Goal: Communication & Community: Participate in discussion

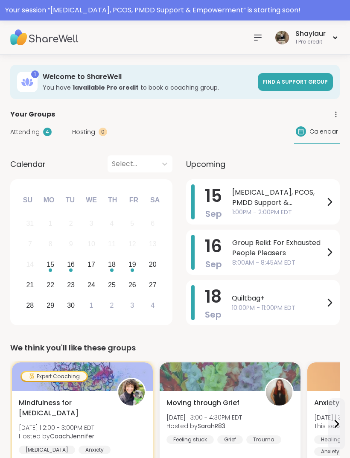
click at [283, 199] on span "[MEDICAL_DATA], PCOS, PMDD Support & Empowerment" at bounding box center [278, 197] width 92 height 20
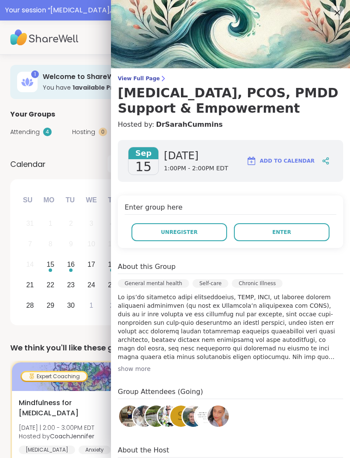
click at [302, 231] on button "Enter" at bounding box center [282, 232] width 96 height 18
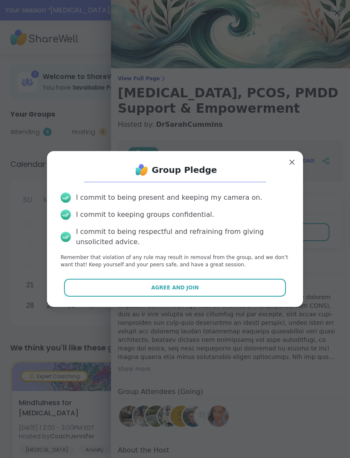
click at [218, 289] on button "Agree and Join" at bounding box center [175, 287] width 222 height 18
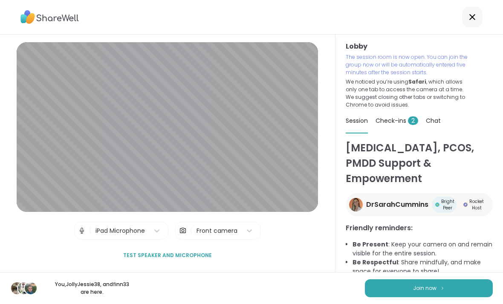
click at [349, 119] on span "Check-ins 2" at bounding box center [397, 120] width 43 height 9
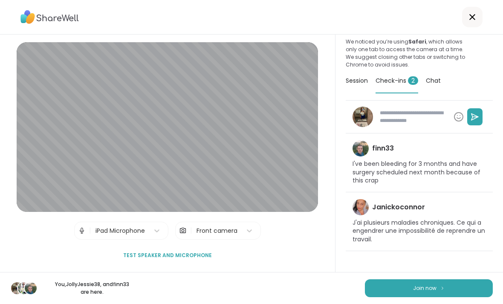
scroll to position [40, 0]
click at [349, 288] on img at bounding box center [442, 288] width 5 height 5
type textarea "*"
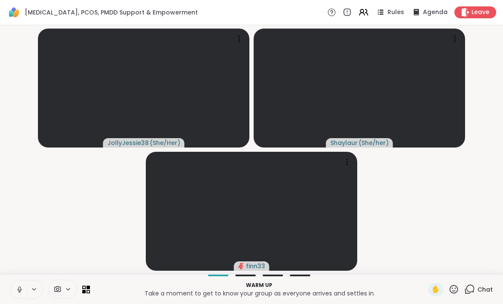
click at [20, 290] on icon at bounding box center [20, 290] width 8 height 8
click at [20, 289] on icon at bounding box center [20, 290] width 8 height 8
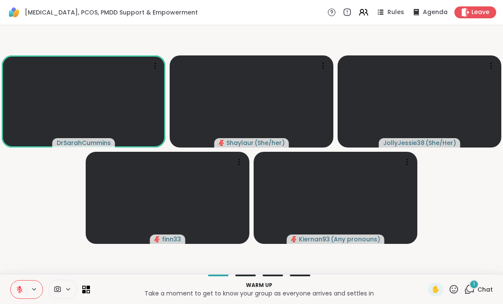
click at [18, 289] on icon at bounding box center [20, 290] width 8 height 8
click at [349, 293] on icon at bounding box center [469, 289] width 11 height 11
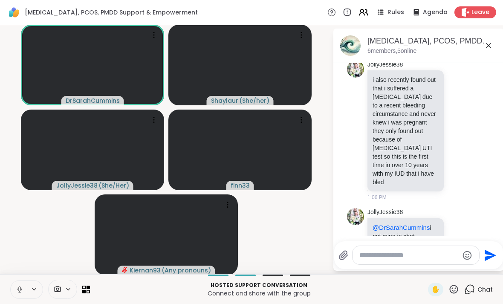
scroll to position [622, 0]
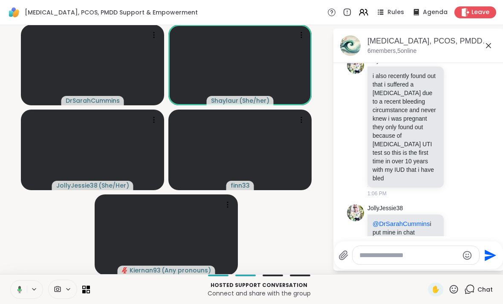
click at [349, 255] on textarea "Type your message" at bounding box center [409, 255] width 99 height 9
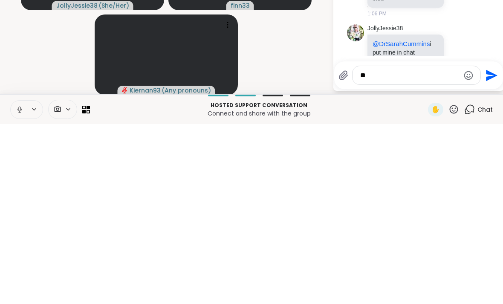
type textarea "*"
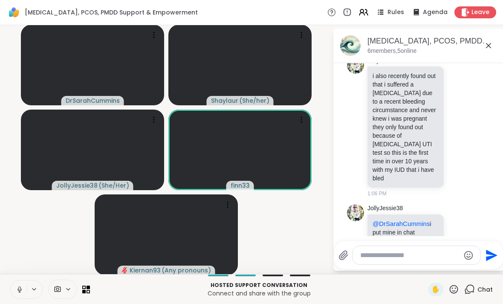
click at [349, 252] on textarea "Type your message" at bounding box center [409, 255] width 99 height 9
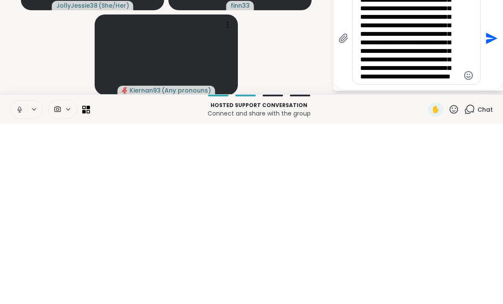
scroll to position [34, 0]
type textarea "**********"
click at [349, 212] on icon "Send" at bounding box center [491, 219] width 14 height 14
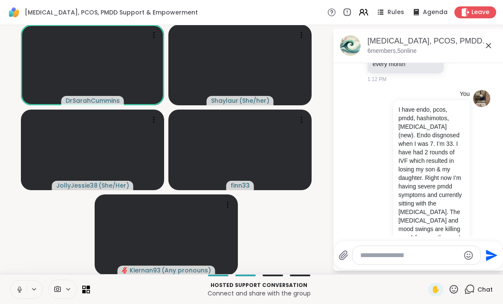
scroll to position [989, 0]
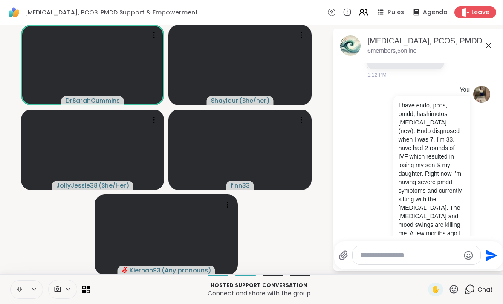
click at [20, 287] on icon at bounding box center [19, 289] width 2 height 4
click at [349, 257] on textarea "Type your message" at bounding box center [409, 255] width 99 height 9
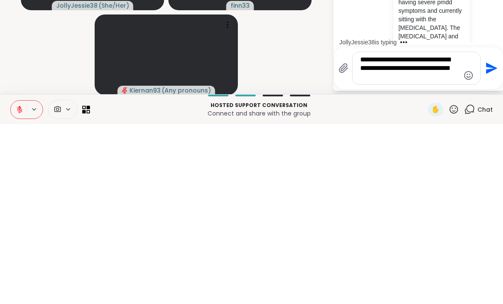
type textarea "**********"
click at [349, 239] on button "Send" at bounding box center [490, 248] width 19 height 19
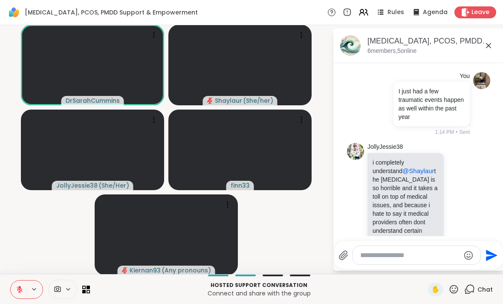
scroll to position [1215, 0]
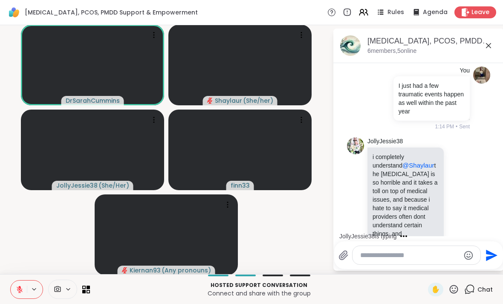
click at [349, 254] on textarea "Type your message" at bounding box center [409, 255] width 99 height 9
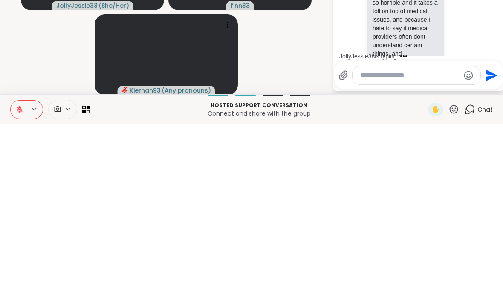
scroll to position [1269, 0]
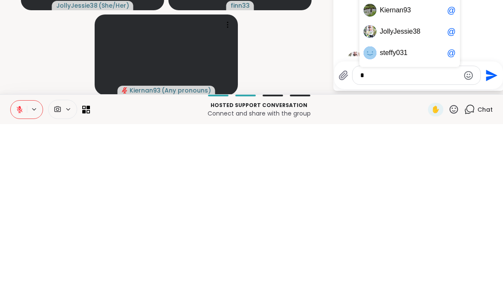
click at [349, 207] on span "8" at bounding box center [419, 211] width 4 height 9
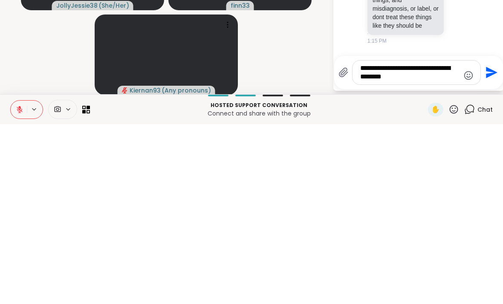
type textarea "**********"
click at [349, 247] on icon "Send" at bounding box center [492, 253] width 12 height 12
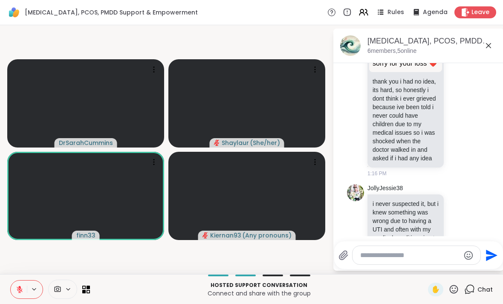
scroll to position [1628, 0]
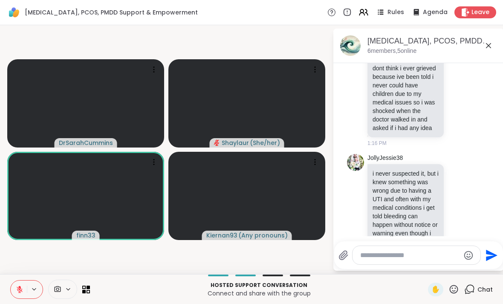
click at [17, 288] on icon at bounding box center [20, 290] width 8 height 8
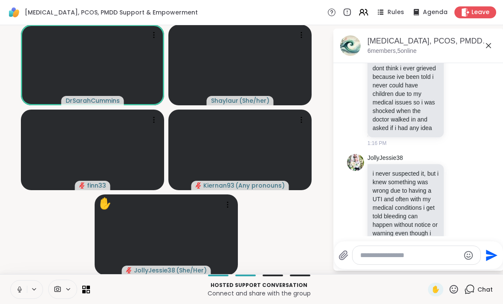
click at [18, 292] on icon at bounding box center [20, 290] width 8 height 8
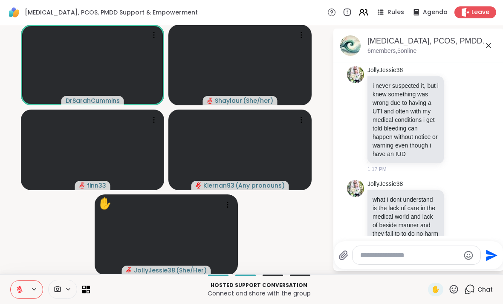
scroll to position [1728, 0]
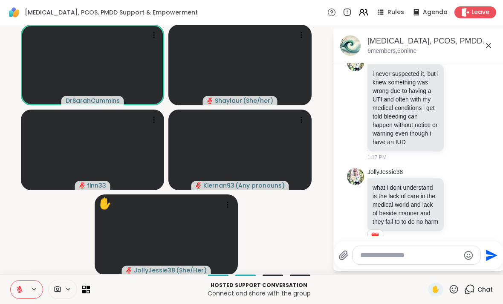
click at [349, 12] on div "Rules" at bounding box center [390, 12] width 29 height 10
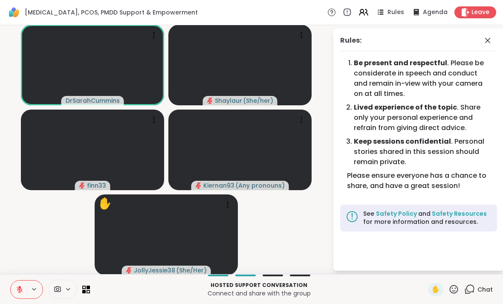
scroll to position [0, 0]
click at [349, 12] on div "Agenda" at bounding box center [429, 12] width 37 height 10
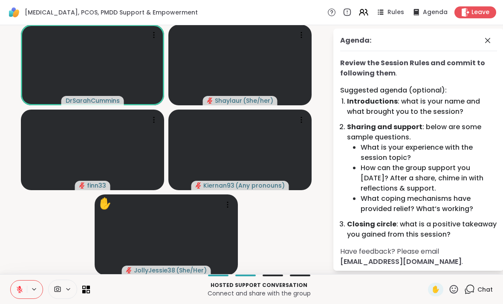
click at [349, 40] on icon at bounding box center [488, 40] width 10 height 10
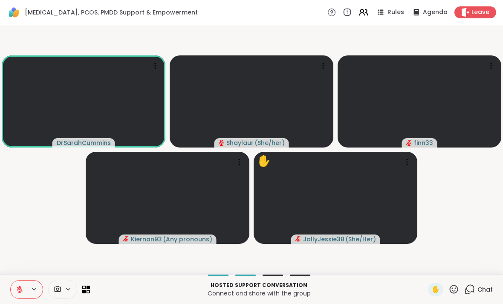
click at [349, 290] on span "Chat" at bounding box center [485, 289] width 15 height 9
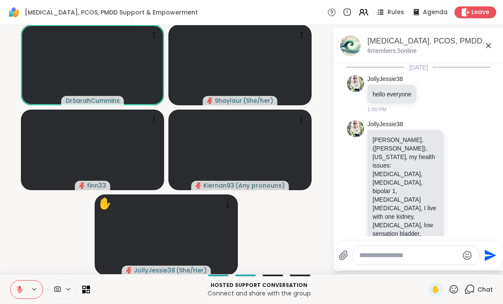
scroll to position [1728, 0]
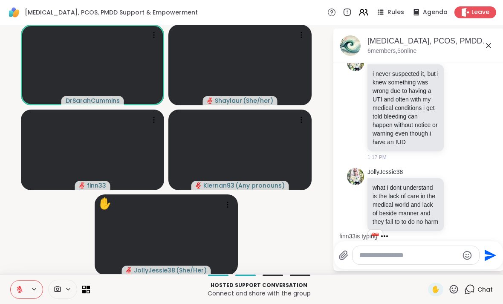
click at [349, 254] on textarea "Type your message" at bounding box center [409, 255] width 99 height 9
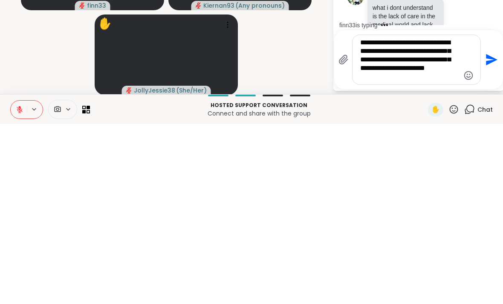
type textarea "**********"
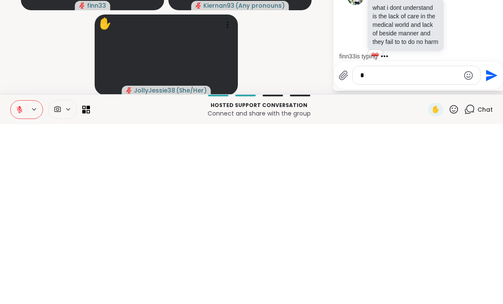
scroll to position [1824, 0]
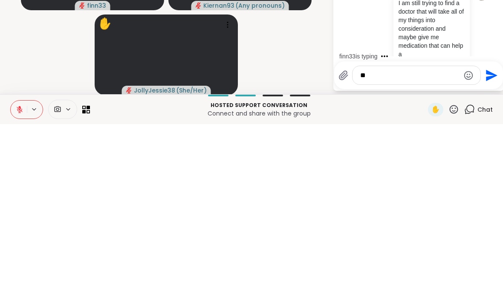
type textarea "*"
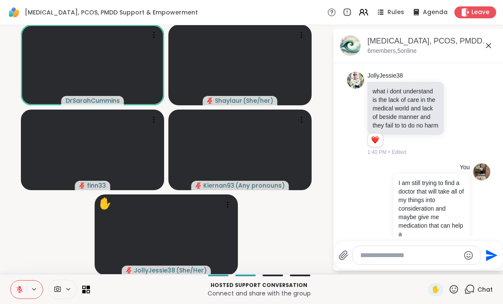
scroll to position [1929, 0]
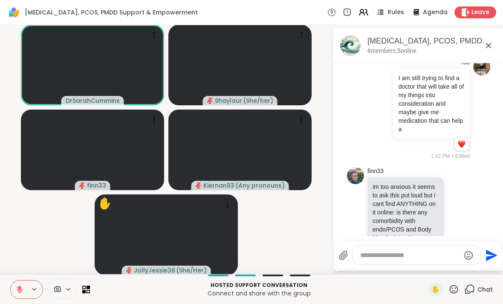
click at [349, 140] on div "Reactions: love" at bounding box center [462, 144] width 8 height 8
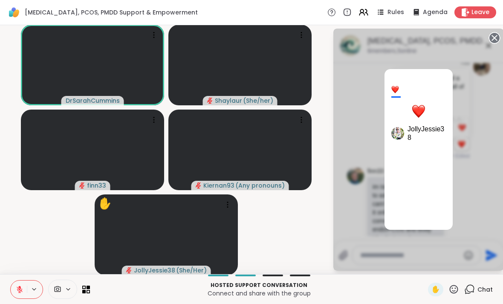
click at [349, 187] on div "1 JollyJessie38" at bounding box center [419, 150] width 171 height 242
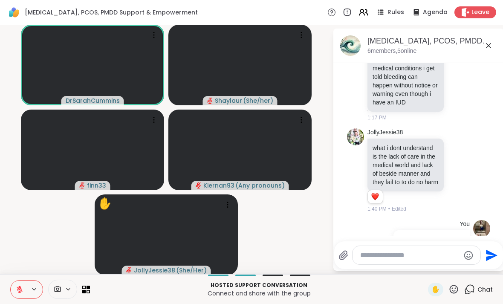
scroll to position [1770, 0]
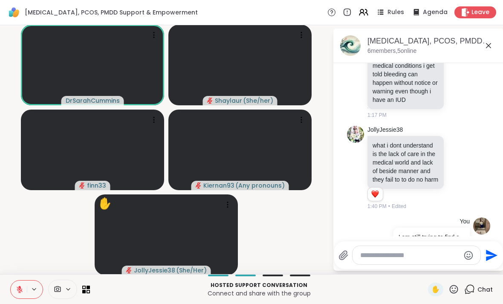
click at [349, 165] on icon at bounding box center [459, 168] width 6 height 6
click at [349, 151] on div "Select Reaction: Heart" at bounding box center [391, 155] width 8 height 8
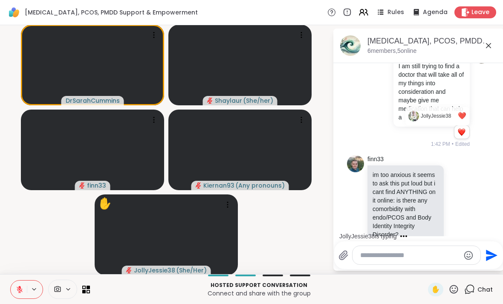
scroll to position [2012, 0]
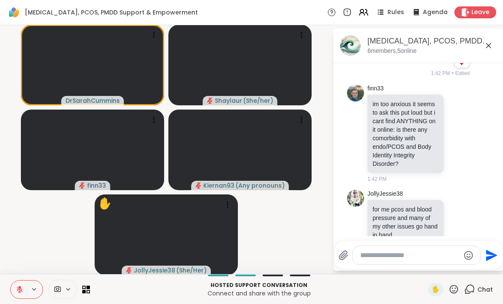
click at [20, 290] on icon at bounding box center [20, 290] width 8 height 8
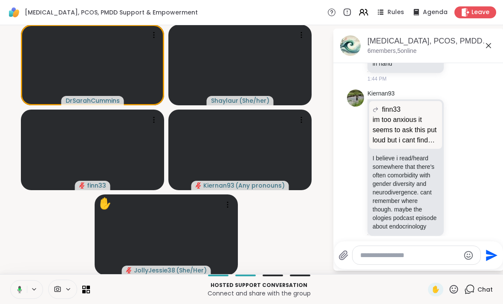
click at [21, 289] on icon at bounding box center [19, 290] width 8 height 8
click at [18, 290] on icon at bounding box center [20, 290] width 8 height 8
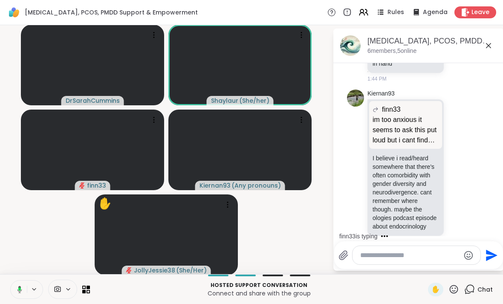
click at [20, 287] on icon at bounding box center [19, 289] width 5 height 7
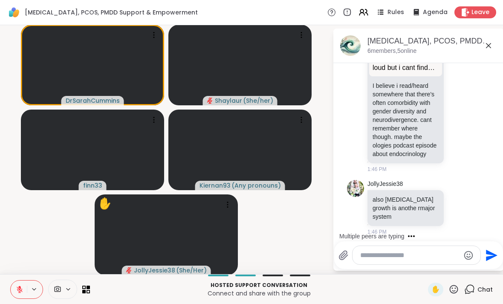
scroll to position [2258, 0]
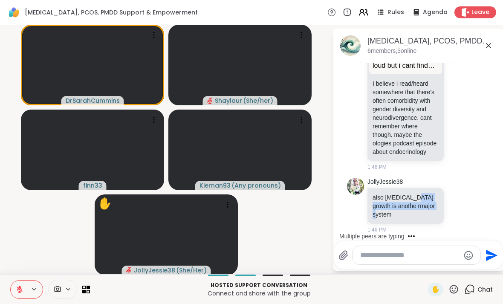
click at [349, 206] on div "JollyJessie38 also [MEDICAL_DATA] growth is anothe rmajor system 1:46 PM" at bounding box center [420, 206] width 104 height 56
click at [349, 201] on icon at bounding box center [459, 205] width 8 height 9
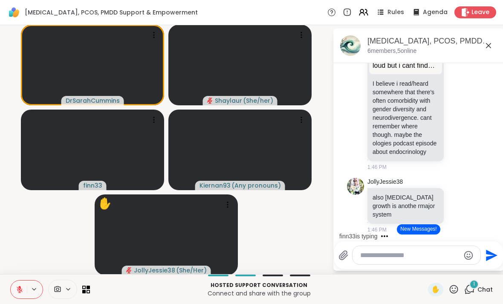
click at [349, 202] on icon at bounding box center [450, 205] width 2 height 7
click at [349, 212] on div "JollyJessie38 also [MEDICAL_DATA] growth is anothe rmajor system 1:46 PM" at bounding box center [418, 205] width 143 height 63
click at [349, 193] on p "also [MEDICAL_DATA] growth is anothe rmajor system" at bounding box center [406, 206] width 66 height 26
click at [349, 203] on icon at bounding box center [450, 206] width 1 height 6
click at [349, 200] on icon at bounding box center [468, 205] width 8 height 10
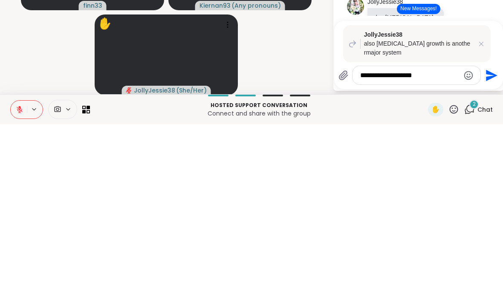
type textarea "**********"
click at [349, 249] on icon "Send" at bounding box center [492, 255] width 12 height 12
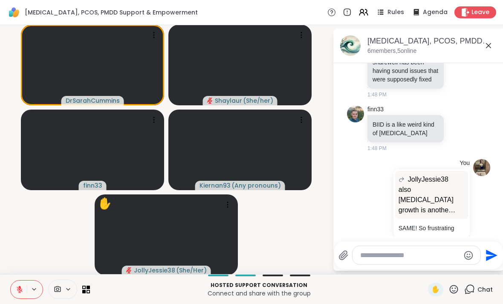
scroll to position [2642, 0]
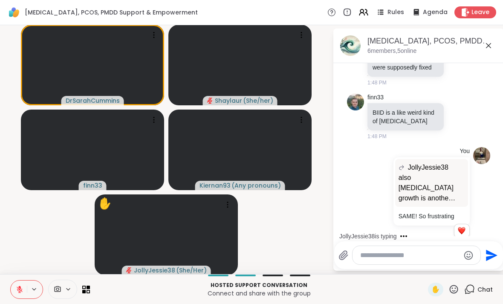
click at [349, 264] on div at bounding box center [417, 255] width 128 height 18
click at [349, 252] on textarea "Type your message" at bounding box center [409, 255] width 99 height 9
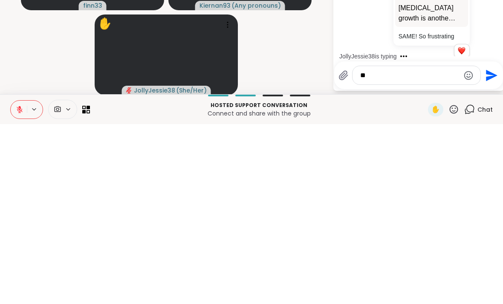
type textarea "*"
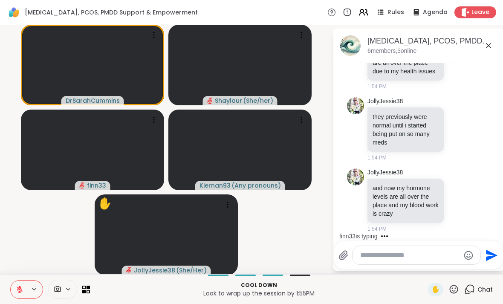
scroll to position [4089, 0]
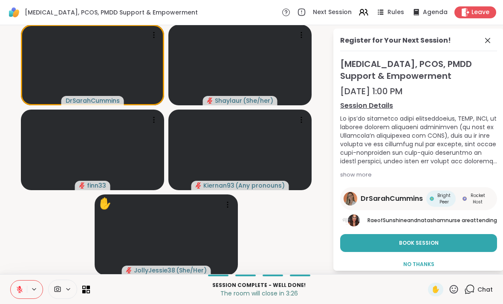
click at [349, 244] on button "Book Session" at bounding box center [418, 243] width 157 height 18
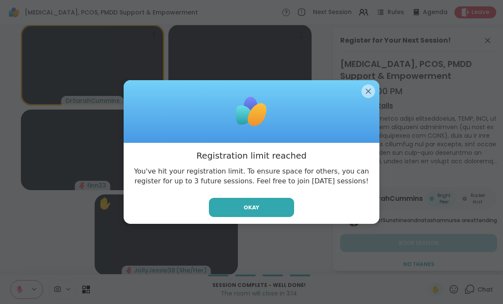
click at [273, 203] on button "Okay" at bounding box center [251, 207] width 85 height 19
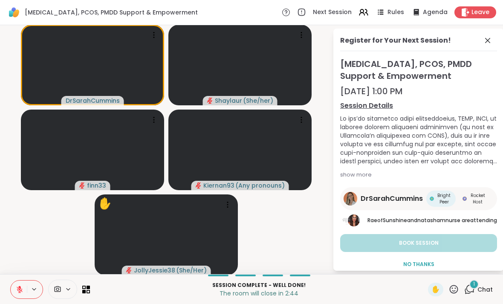
click at [349, 39] on icon at bounding box center [487, 40] width 5 height 5
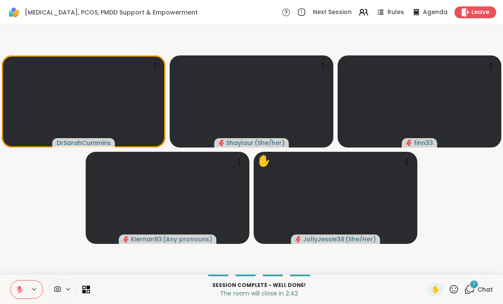
click at [349, 290] on span "Chat" at bounding box center [485, 289] width 15 height 9
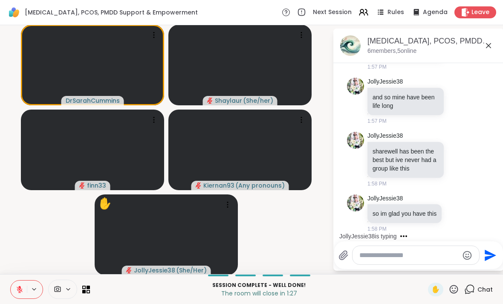
scroll to position [4454, 0]
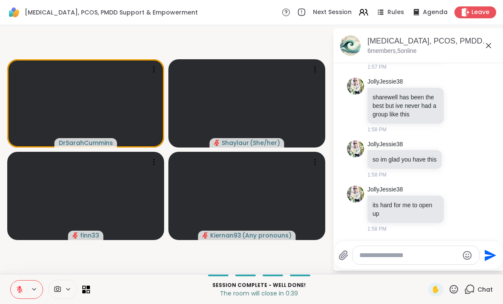
click at [349, 258] on textarea "Type your message" at bounding box center [409, 255] width 99 height 9
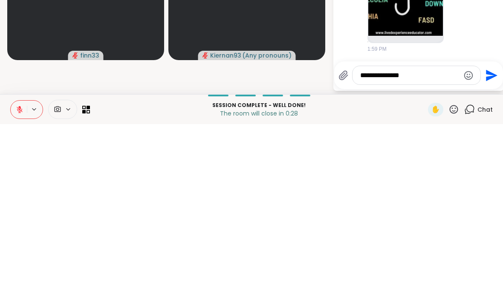
type textarea "**********"
click at [349, 249] on icon "Send" at bounding box center [492, 255] width 12 height 12
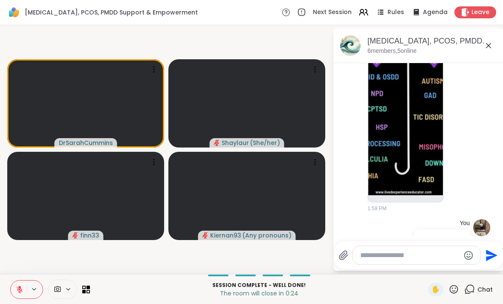
scroll to position [4710, 0]
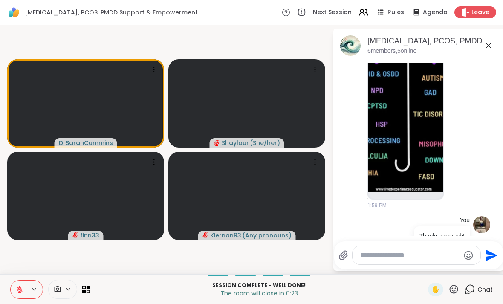
click at [349, 157] on img at bounding box center [405, 92] width 75 height 202
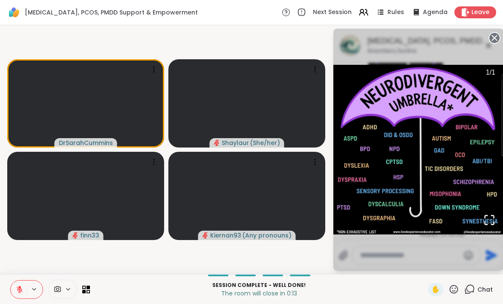
click at [349, 41] on circle at bounding box center [495, 38] width 10 height 10
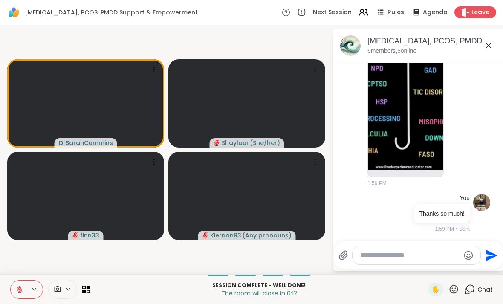
scroll to position [4736, 0]
click at [349, 10] on span "Leave" at bounding box center [481, 12] width 18 height 9
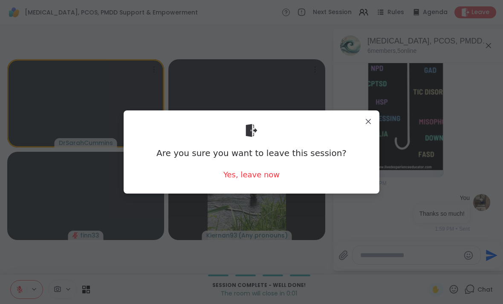
click at [258, 179] on div "Yes, leave now" at bounding box center [251, 174] width 56 height 11
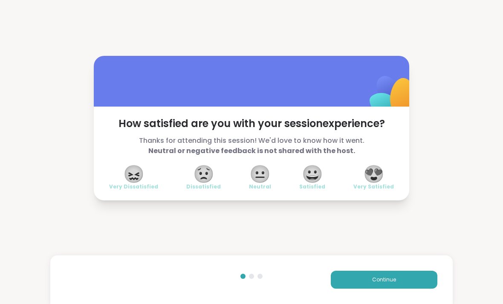
click at [316, 177] on span "😀" at bounding box center [312, 173] width 21 height 15
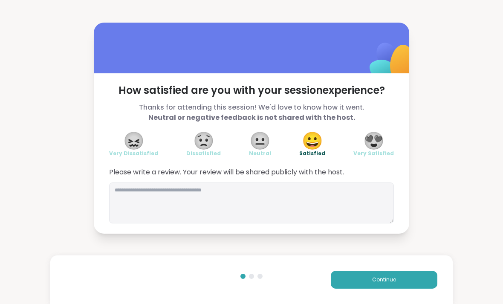
click at [349, 281] on span "Continue" at bounding box center [384, 280] width 24 height 8
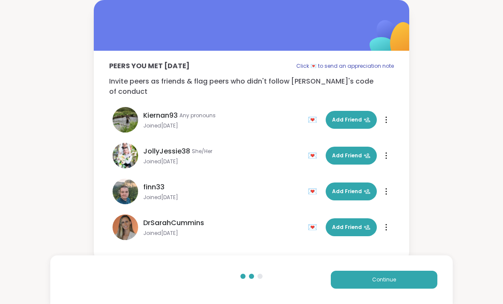
click at [349, 223] on span "Add Friend" at bounding box center [351, 227] width 38 height 8
click at [349, 282] on button "Continue" at bounding box center [384, 280] width 107 height 18
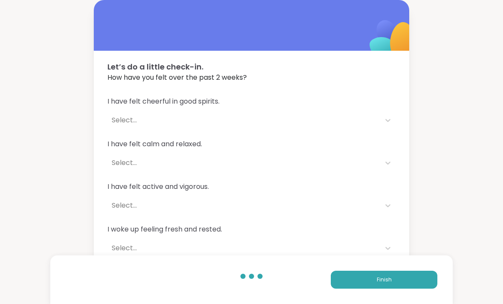
click at [349, 283] on span "Finish" at bounding box center [384, 280] width 15 height 8
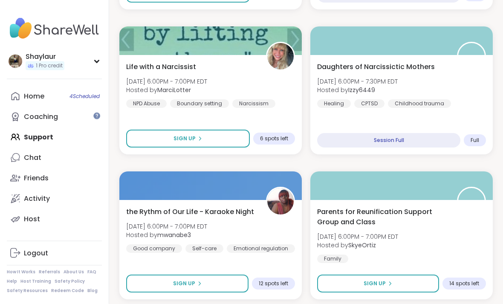
scroll to position [1154, 0]
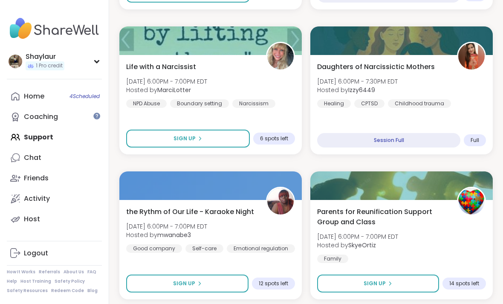
click at [41, 159] on link "Chat" at bounding box center [54, 158] width 95 height 20
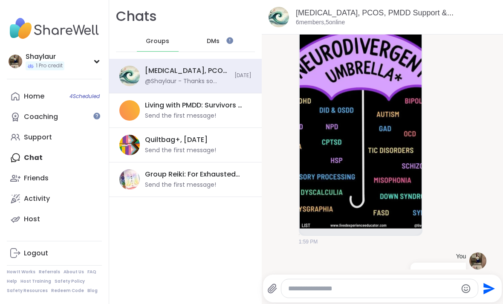
click at [214, 39] on span "DMs" at bounding box center [213, 41] width 13 height 9
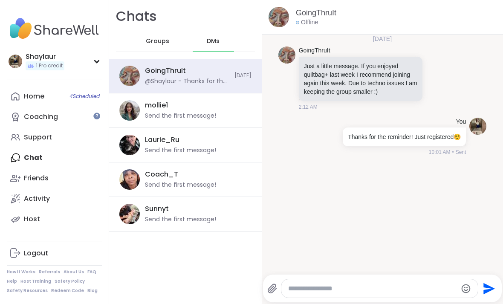
click at [65, 99] on link "Home 4 Scheduled" at bounding box center [54, 96] width 95 height 20
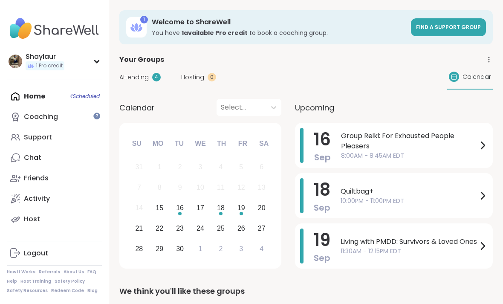
click at [349, 75] on span "Calendar" at bounding box center [477, 77] width 29 height 9
